Goal: Find specific page/section: Find specific page/section

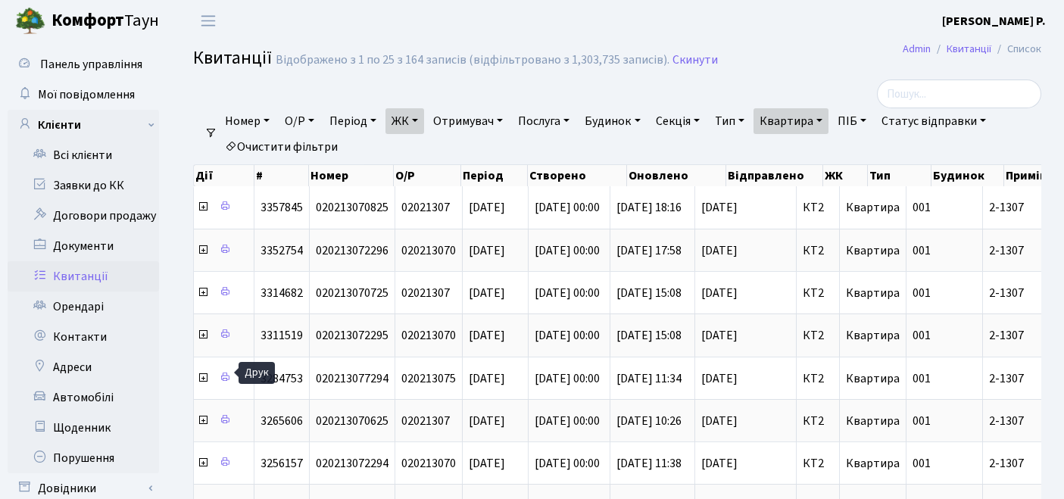
select select "25"
click at [320, 139] on link "Очистити фільтри" at bounding box center [281, 147] width 125 height 26
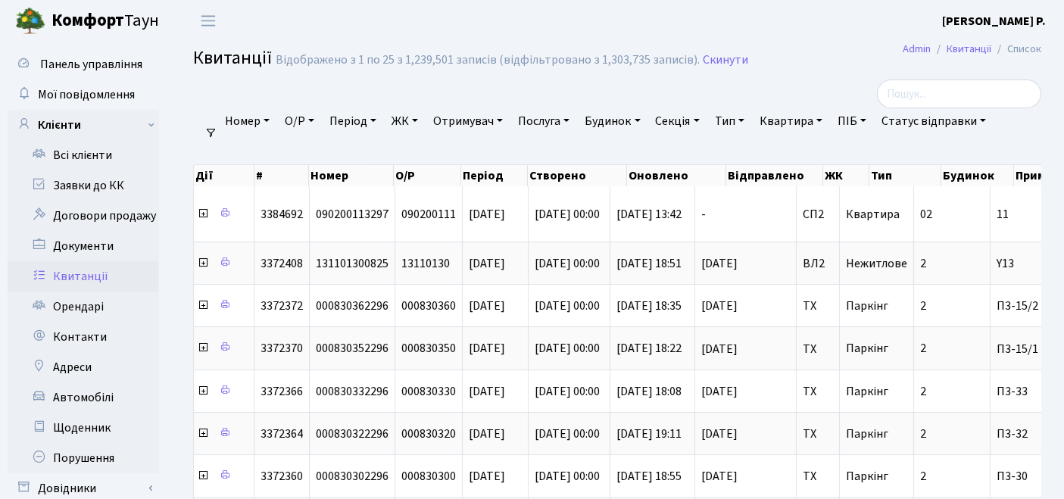
click at [407, 120] on link "ЖК" at bounding box center [405, 121] width 39 height 26
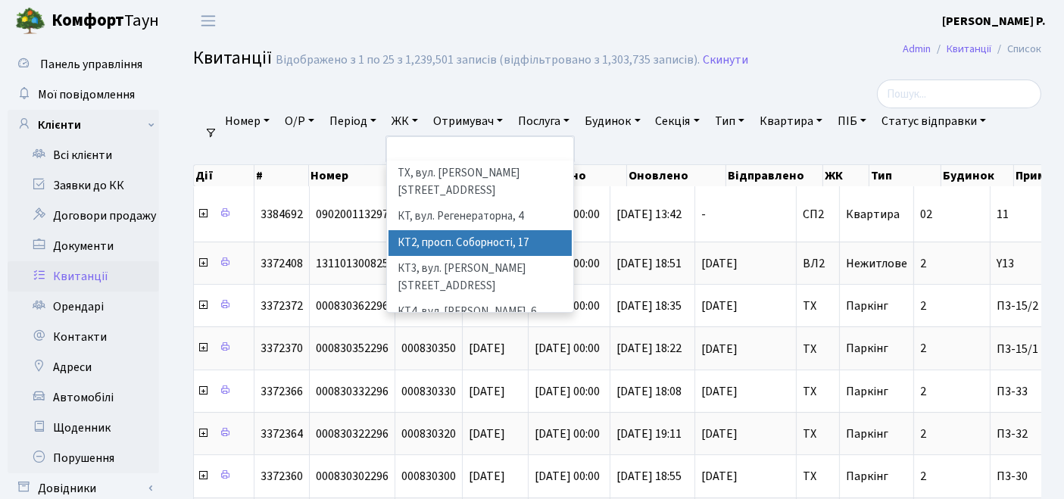
click at [421, 230] on li "КТ2, просп. Соборності, 17" at bounding box center [481, 243] width 184 height 27
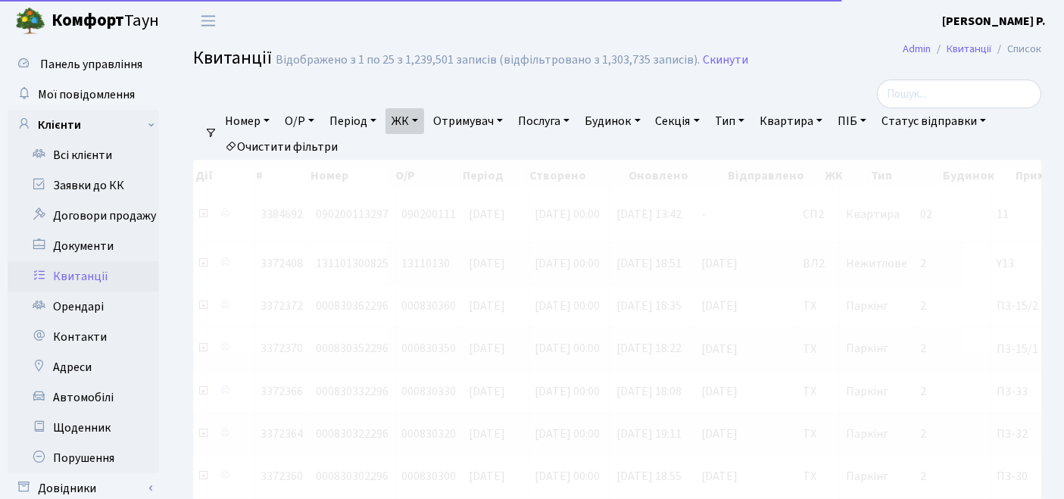
click at [798, 123] on link "Квартира" at bounding box center [791, 121] width 75 height 26
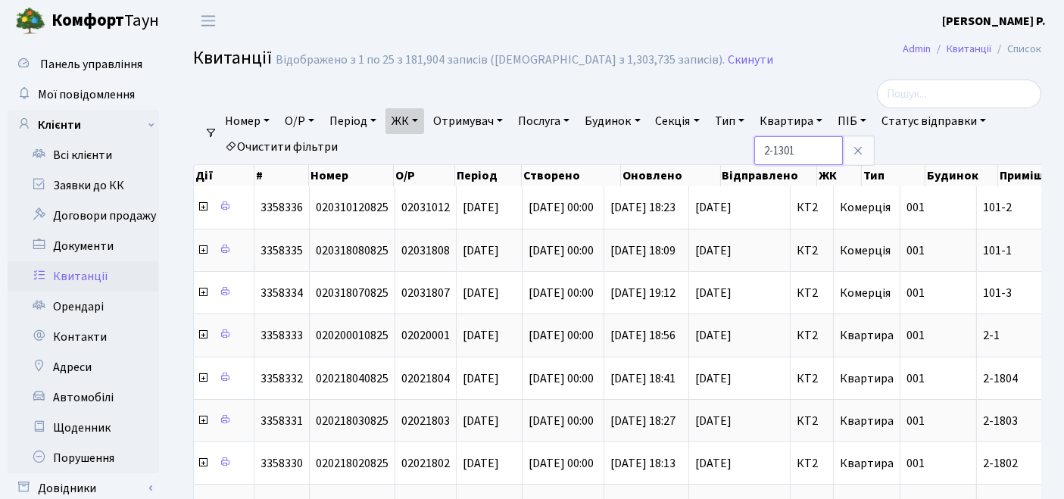
type input "2-1301"
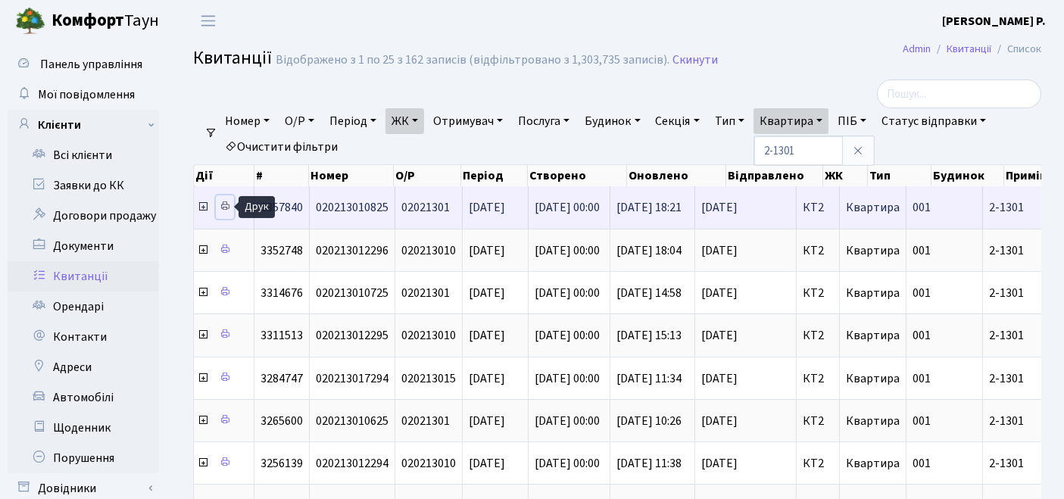
click at [225, 207] on icon at bounding box center [225, 206] width 11 height 11
